Goal: Task Accomplishment & Management: Complete application form

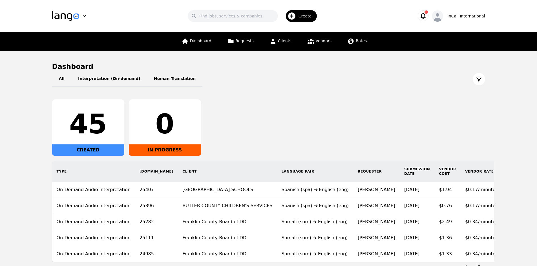
click at [496, 109] on main "Dashboard All Interpretation (On-demand) Human Translation 45 CREATED 0 IN PROG…" at bounding box center [268, 166] width 537 height 231
click at [320, 43] on span "Vendors" at bounding box center [324, 41] width 16 height 5
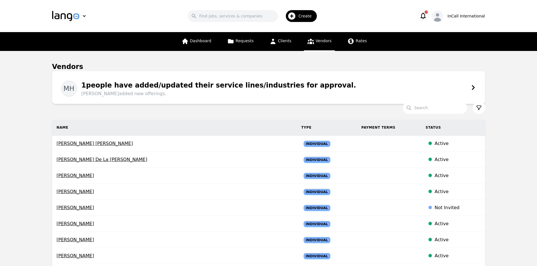
click at [317, 39] on span "Vendors" at bounding box center [324, 41] width 16 height 5
drag, startPoint x: 317, startPoint y: 38, endPoint x: 309, endPoint y: 44, distance: 9.9
click at [309, 44] on icon at bounding box center [311, 41] width 6 height 5
click at [308, 16] on span "Create" at bounding box center [307, 16] width 17 height 6
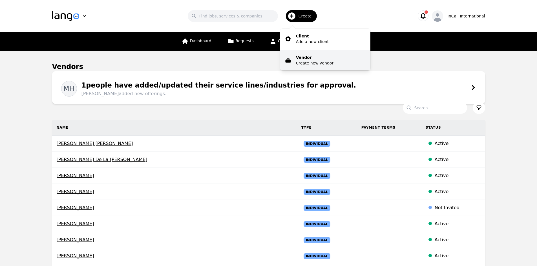
click at [313, 59] on p "Vendor" at bounding box center [314, 58] width 37 height 6
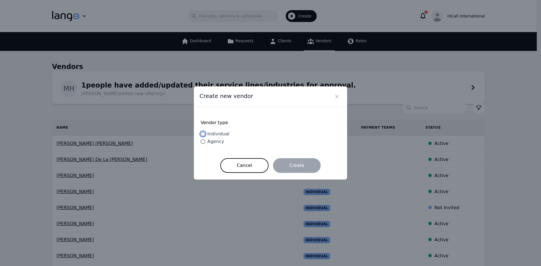
click at [201, 134] on input "Individual" at bounding box center [203, 134] width 5 height 5
radio input "true"
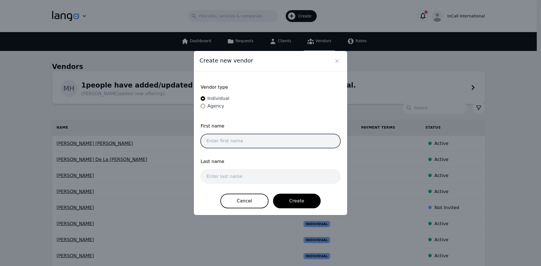
click at [227, 144] on input "text" at bounding box center [271, 141] width 140 height 14
paste input "Bedu Danga Elie"
drag, startPoint x: 219, startPoint y: 140, endPoint x: 239, endPoint y: 143, distance: 19.9
click at [239, 143] on input "Bedu Danga Elie" at bounding box center [271, 141] width 140 height 14
type input "Bedu Danga Elie"
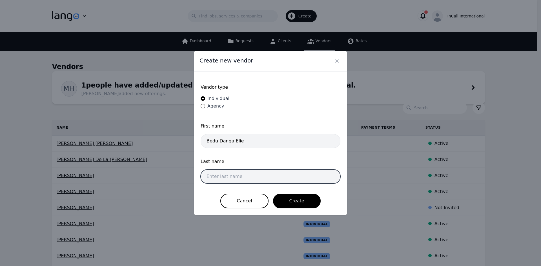
click at [220, 173] on input "text" at bounding box center [271, 177] width 140 height 14
paste input "[PERSON_NAME]"
type input "[PERSON_NAME]"
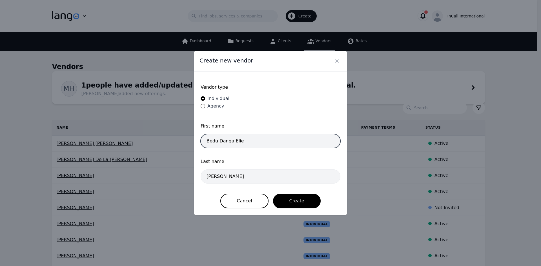
click at [261, 140] on input "Bedu Danga Elie" at bounding box center [271, 141] width 140 height 14
type input "Bedu"
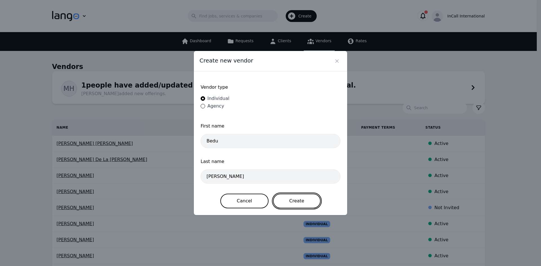
click at [294, 195] on button "Create" at bounding box center [297, 201] width 48 height 15
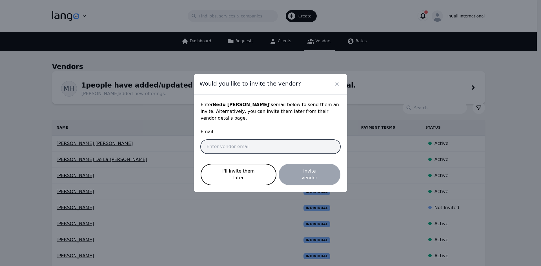
click at [261, 149] on input "email" at bounding box center [271, 147] width 140 height 14
paste input "[EMAIL_ADDRESS][DOMAIN_NAME]"
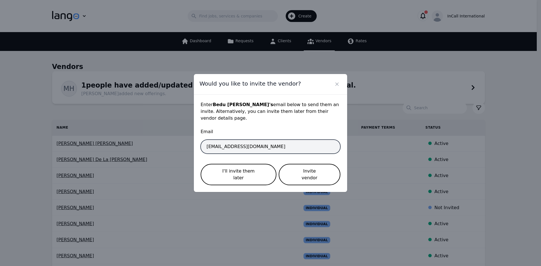
type input "[EMAIL_ADDRESS][DOMAIN_NAME]"
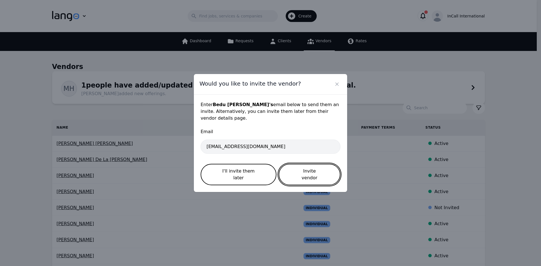
click at [303, 169] on button "Invite vendor" at bounding box center [310, 174] width 62 height 21
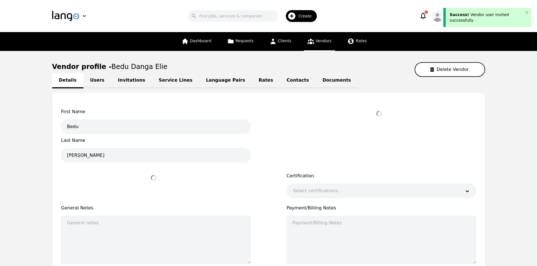
select select "active"
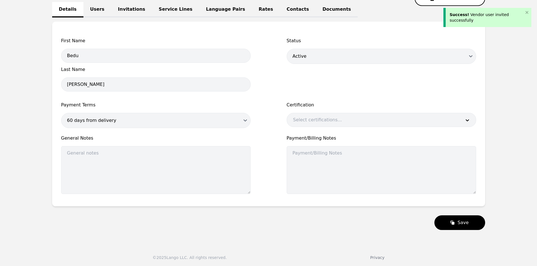
scroll to position [72, 0]
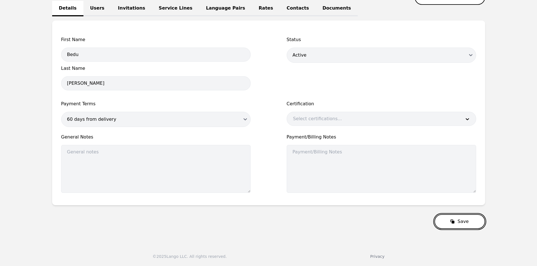
click at [443, 221] on button "Save" at bounding box center [459, 222] width 50 height 15
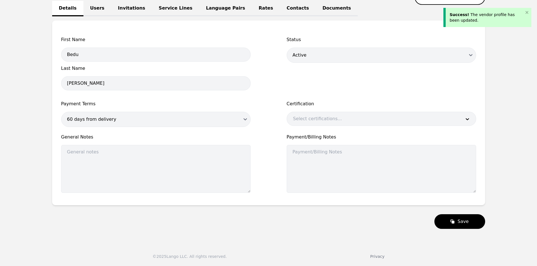
click at [471, 80] on div "Status Draft Active Disabled" at bounding box center [381, 65] width 189 height 58
click at [497, 121] on main "Vendor profile - [PERSON_NAME] Vendor Details Users Invitations Service Lines L…" at bounding box center [268, 110] width 537 height 262
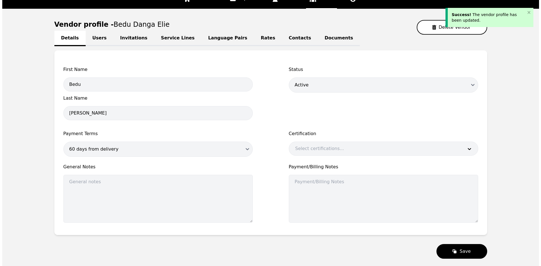
scroll to position [0, 0]
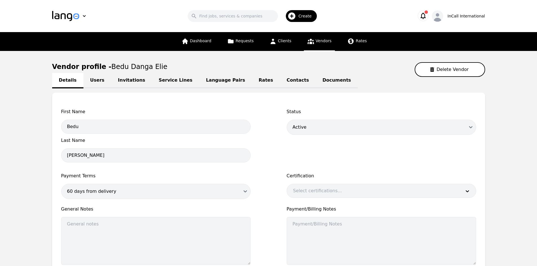
click at [426, 17] on icon "button" at bounding box center [423, 16] width 8 height 8
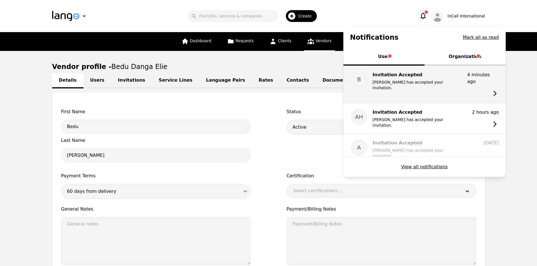
click at [399, 80] on p "[PERSON_NAME] has accepted your invitation." at bounding box center [418, 85] width 90 height 11
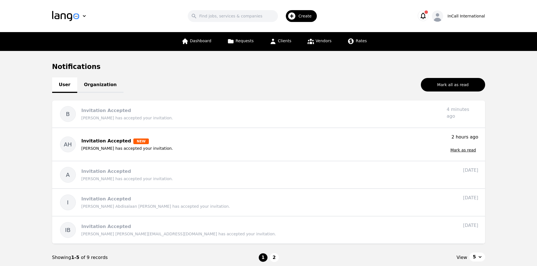
click at [426, 16] on icon "button" at bounding box center [422, 16] width 5 height 6
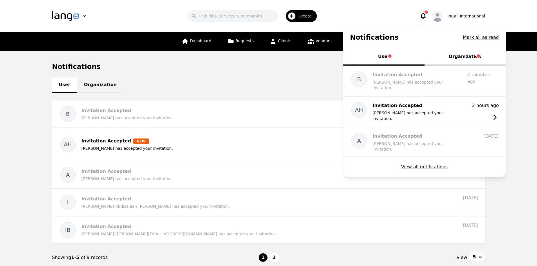
drag, startPoint x: 465, startPoint y: 54, endPoint x: 456, endPoint y: 55, distance: 9.3
click at [465, 55] on button "Organization" at bounding box center [465, 57] width 81 height 17
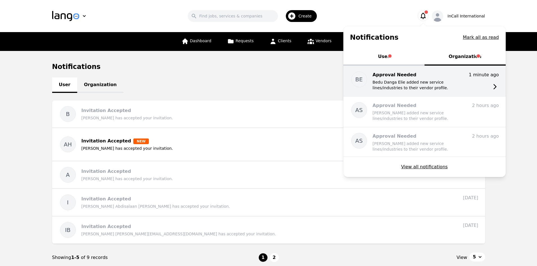
click at [396, 82] on p "Bedu Danga Elie added new service lines/industries to their vendor profile." at bounding box center [418, 85] width 90 height 11
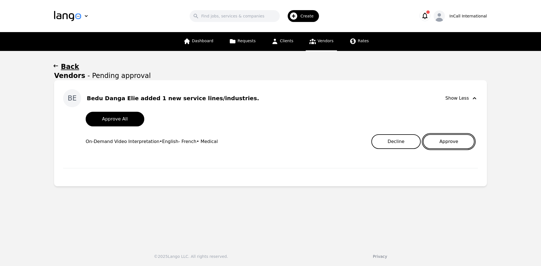
drag, startPoint x: 453, startPoint y: 142, endPoint x: 443, endPoint y: 144, distance: 10.2
click at [448, 143] on button "Approve" at bounding box center [449, 141] width 52 height 15
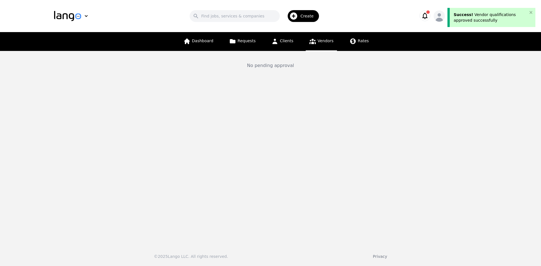
click at [477, 94] on main "No pending approval" at bounding box center [270, 145] width 541 height 189
click at [427, 16] on icon "button" at bounding box center [425, 16] width 8 height 8
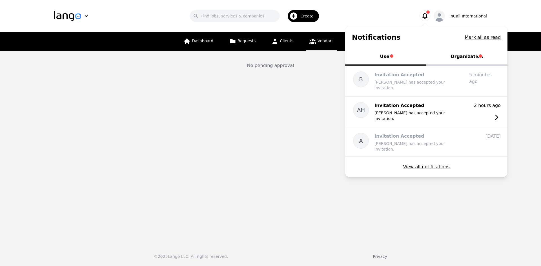
click at [469, 54] on button "Organization" at bounding box center [467, 57] width 81 height 17
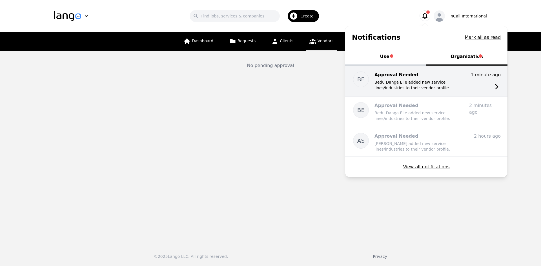
click at [414, 80] on p "Bedu Danga Elie added new service lines/industries to their vendor profile." at bounding box center [420, 85] width 90 height 11
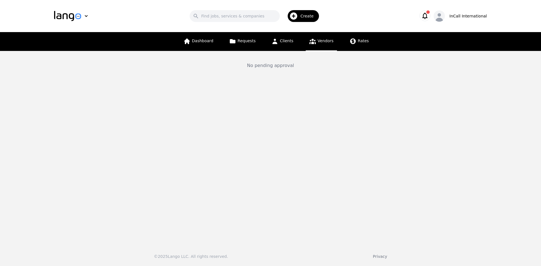
click at [430, 14] on span "button" at bounding box center [428, 11] width 3 height 3
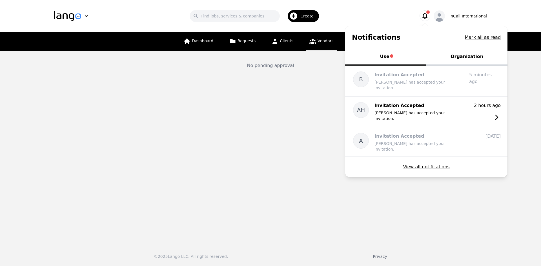
click at [391, 55] on button "User" at bounding box center [385, 57] width 81 height 17
click at [461, 56] on button "Organization" at bounding box center [467, 57] width 81 height 17
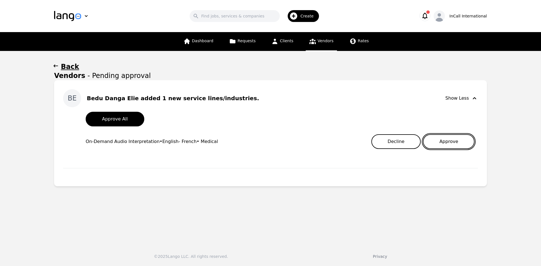
click at [447, 141] on button "Approve" at bounding box center [449, 141] width 52 height 15
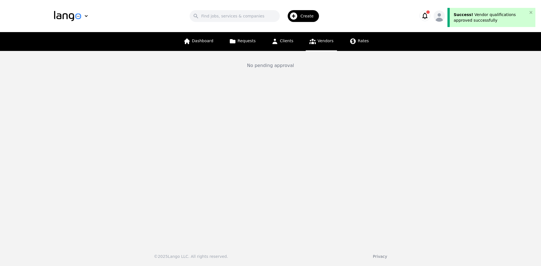
drag, startPoint x: 25, startPoint y: 92, endPoint x: 27, endPoint y: 84, distance: 8.8
click at [25, 92] on main "No pending approval" at bounding box center [270, 145] width 541 height 189
